Goal: Share content

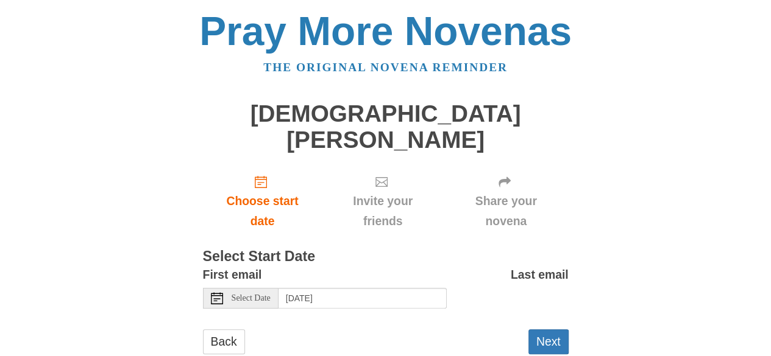
scroll to position [7, 0]
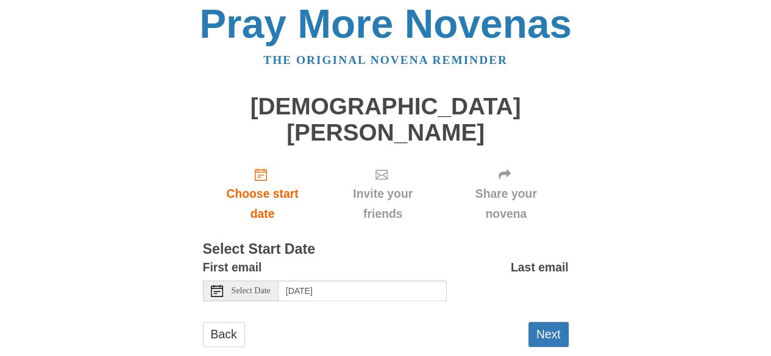
click at [553, 322] on button "Next" at bounding box center [548, 334] width 40 height 25
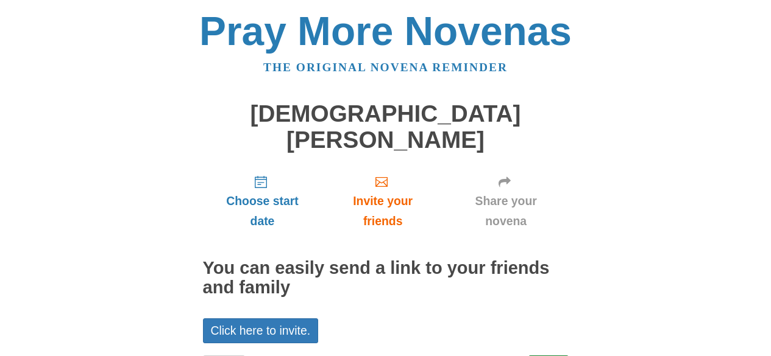
scroll to position [33, 0]
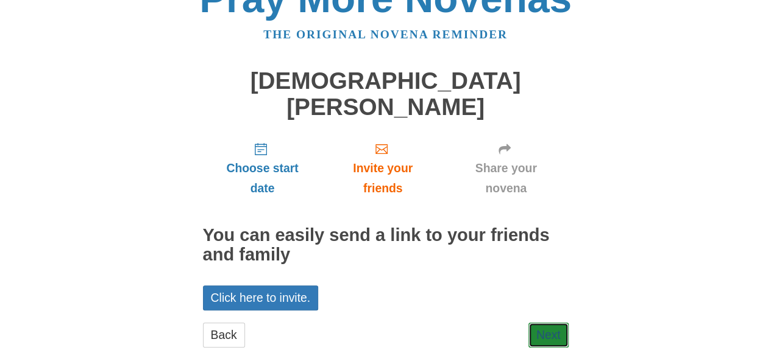
click at [551, 323] on link "Next" at bounding box center [548, 335] width 40 height 25
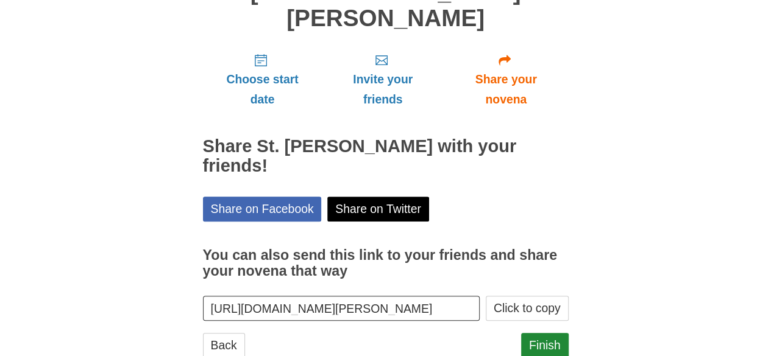
scroll to position [126, 0]
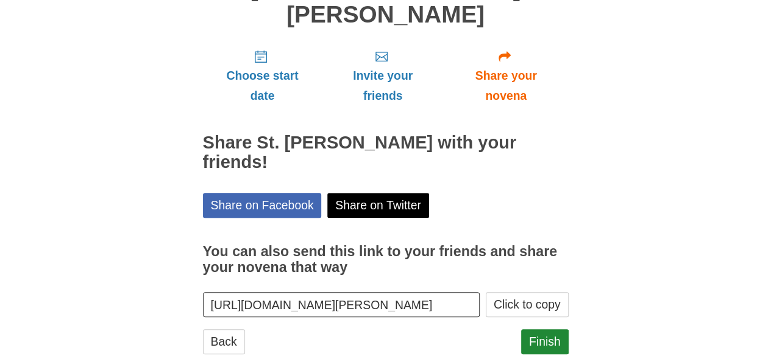
click at [533, 293] on button "Click to copy" at bounding box center [527, 305] width 83 height 25
click at [529, 293] on button "Click to copy" at bounding box center [527, 305] width 83 height 25
click at [522, 293] on button "Click to copy" at bounding box center [527, 305] width 83 height 25
click at [531, 293] on button "Click to copy" at bounding box center [527, 305] width 83 height 25
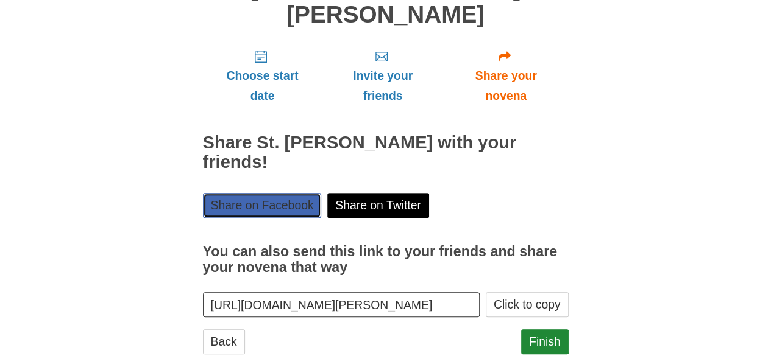
click at [272, 193] on link "Share on Facebook" at bounding box center [262, 205] width 119 height 25
click at [352, 293] on input "https://www.praymorenovenas.com/st-john-paul-ii-novena/1244661" at bounding box center [341, 305] width 277 height 25
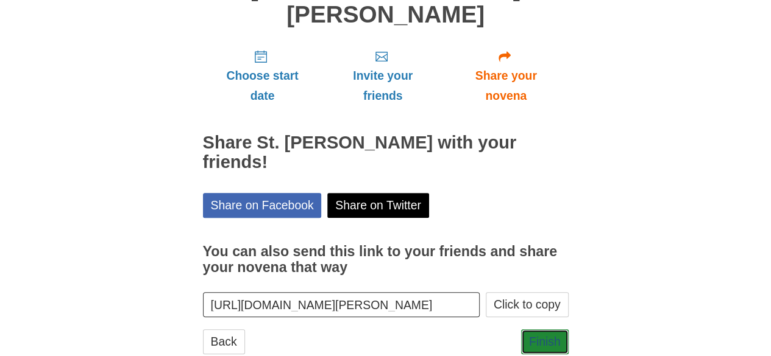
click at [541, 330] on link "Finish" at bounding box center [545, 342] width 48 height 25
